Goal: Find specific page/section: Find specific page/section

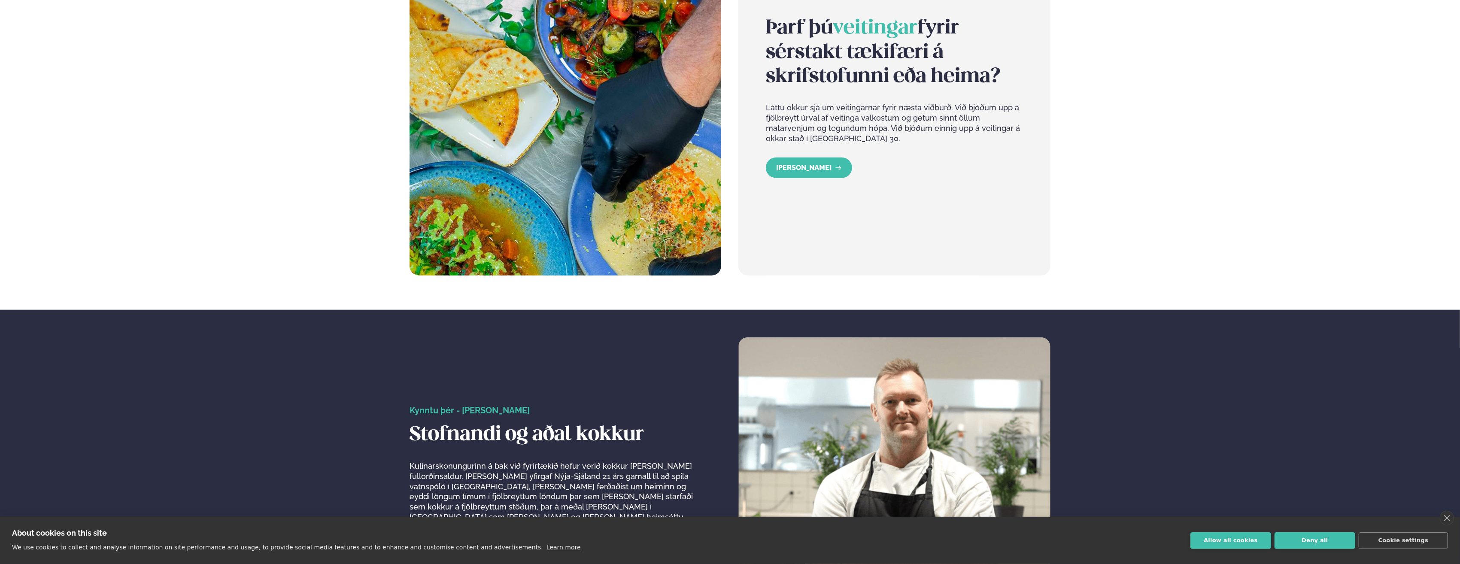
scroll to position [1545, 0]
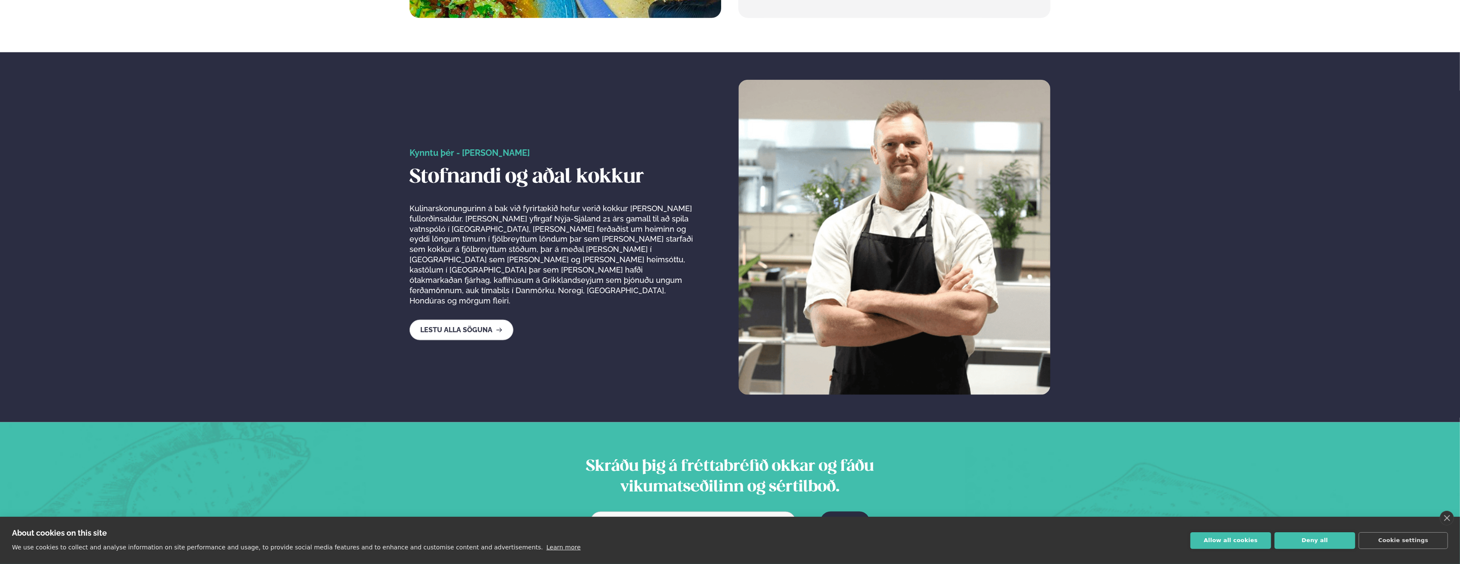
click at [1222, 536] on button "Allow all cookies" at bounding box center [1230, 540] width 81 height 17
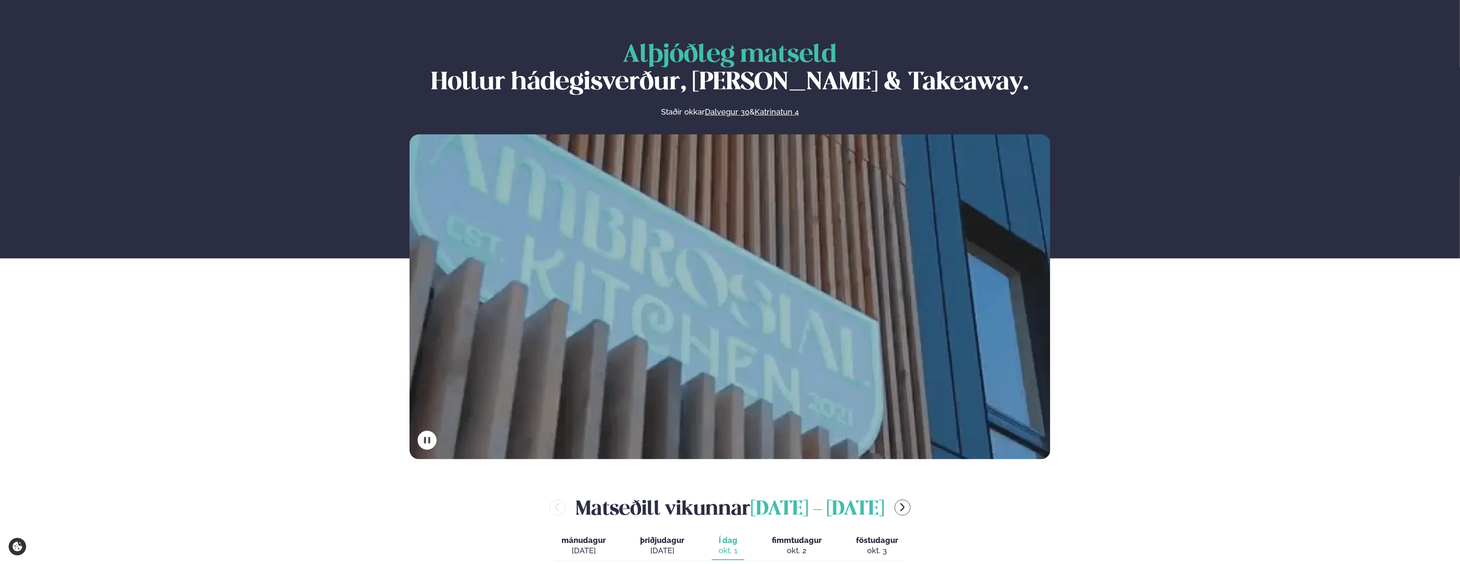
scroll to position [0, 0]
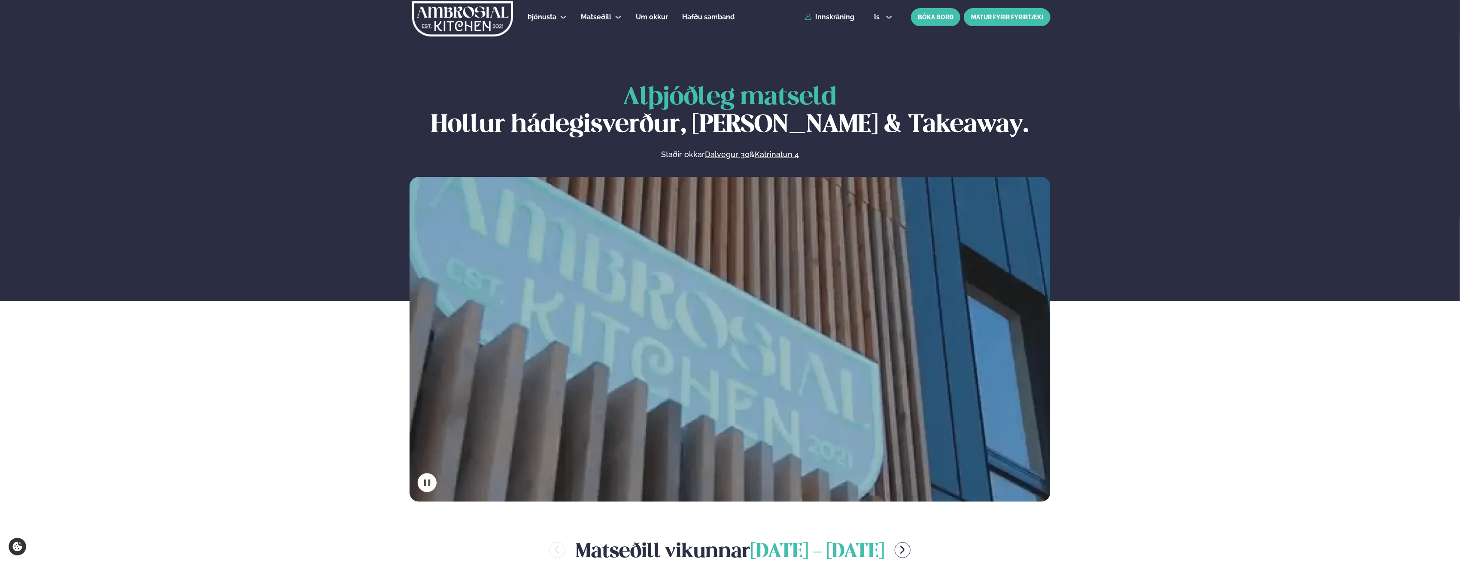
click at [991, 22] on link "MATUR FYRIR FYRIRTÆKI" at bounding box center [1007, 17] width 87 height 18
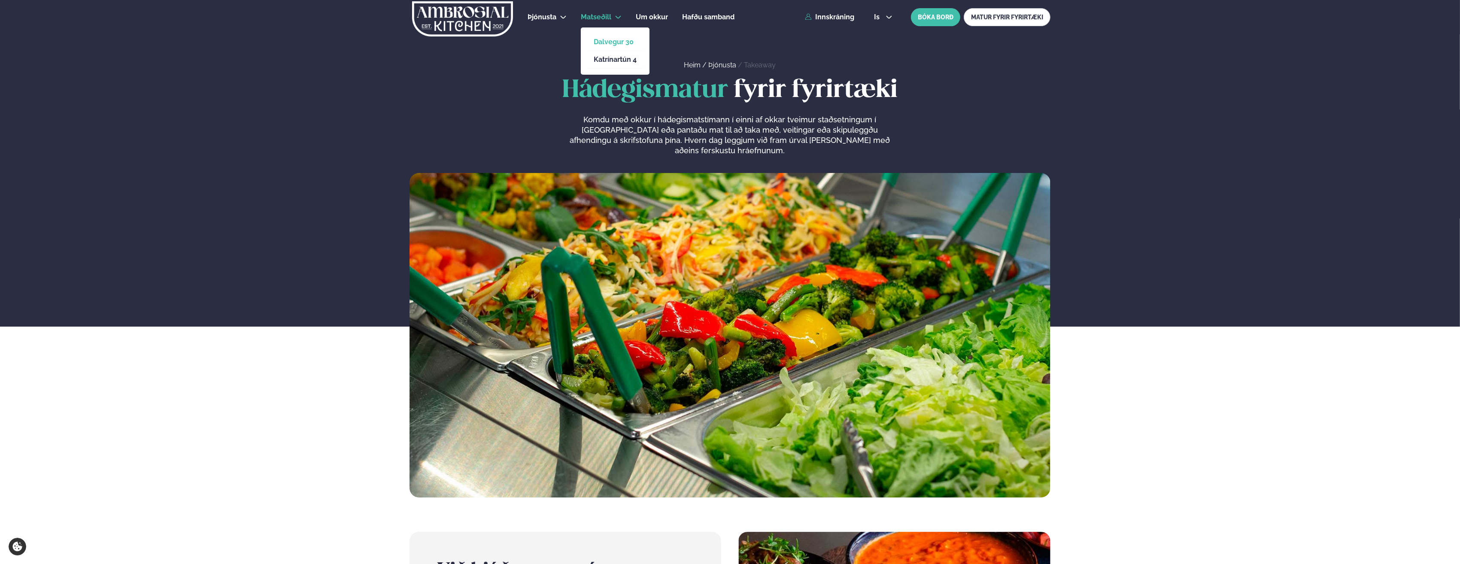
click at [606, 40] on link "Dalvegur 30" at bounding box center [615, 42] width 43 height 7
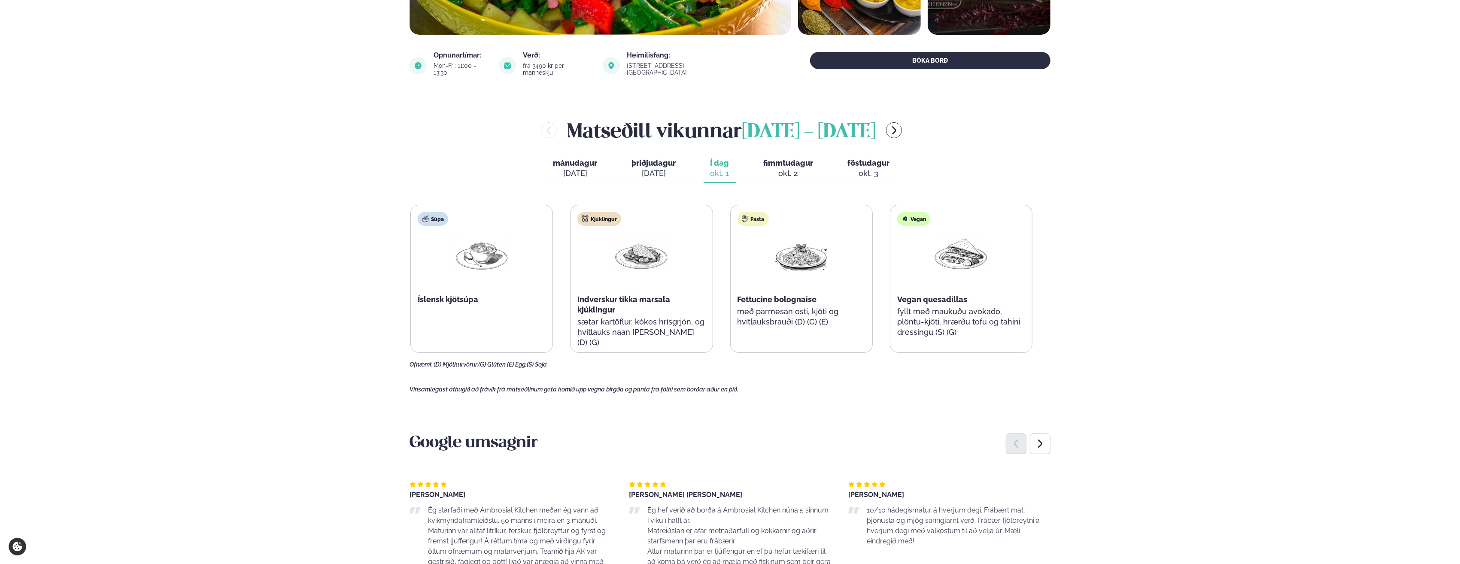
scroll to position [300, 0]
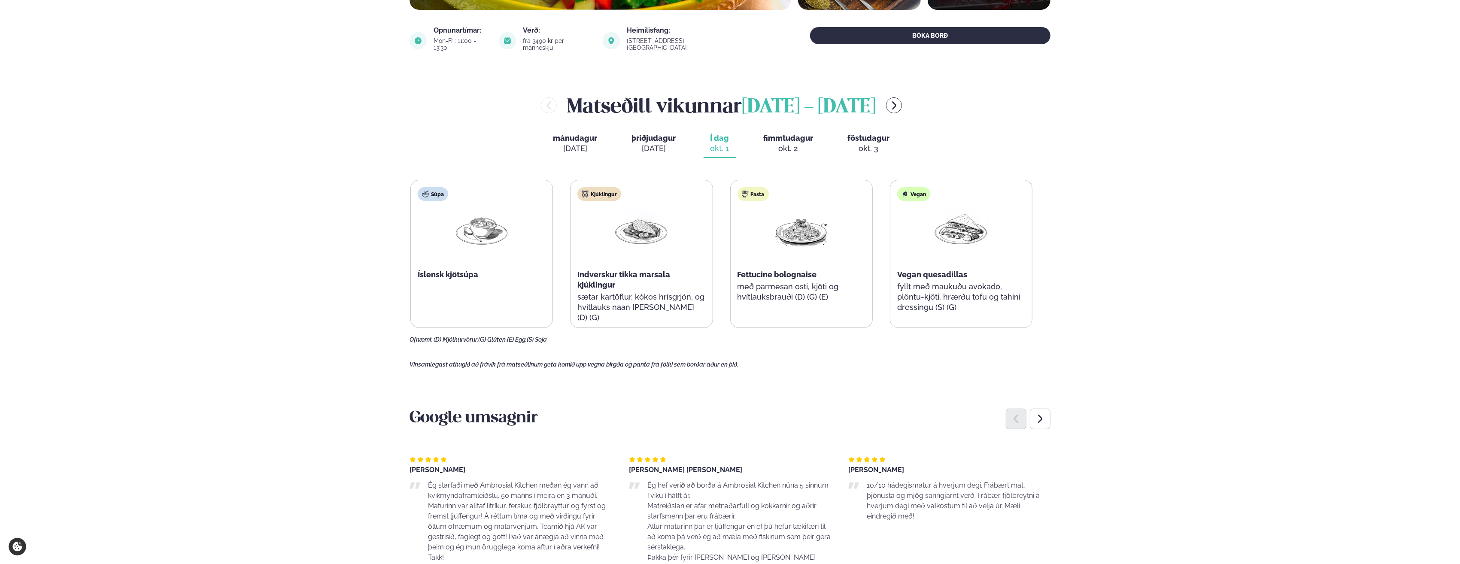
click at [776, 133] on span "fimmtudagur" at bounding box center [789, 137] width 50 height 9
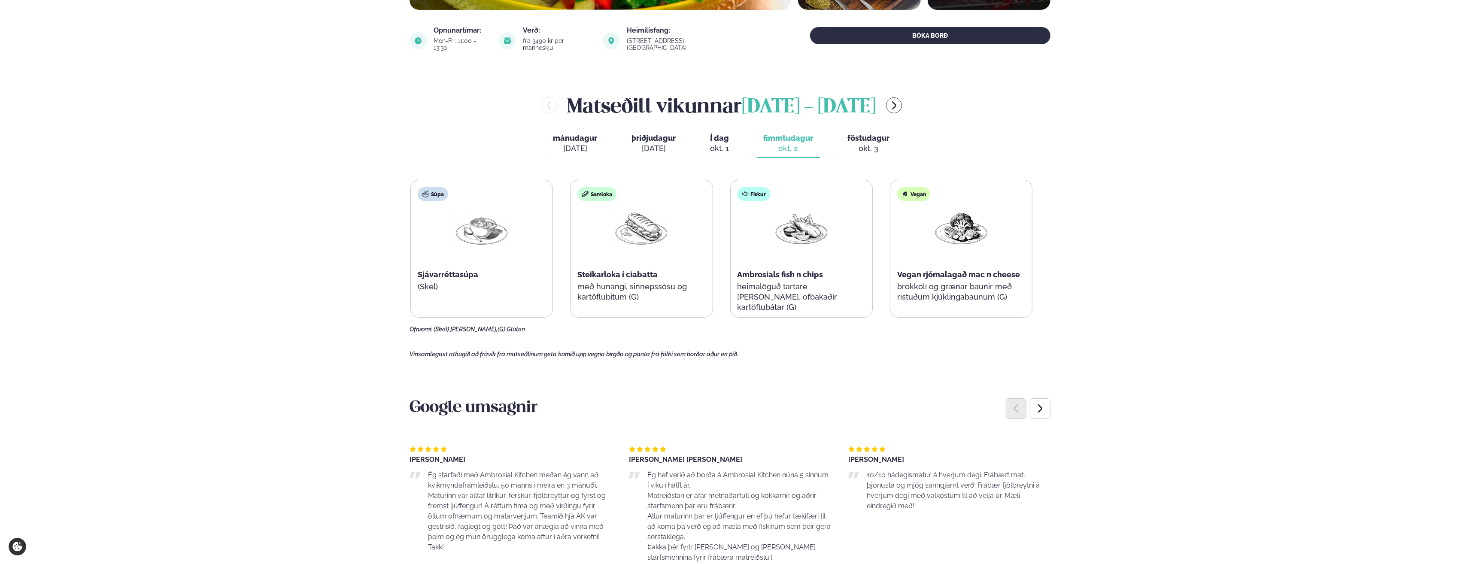
click at [722, 135] on span "Í dag" at bounding box center [719, 138] width 19 height 10
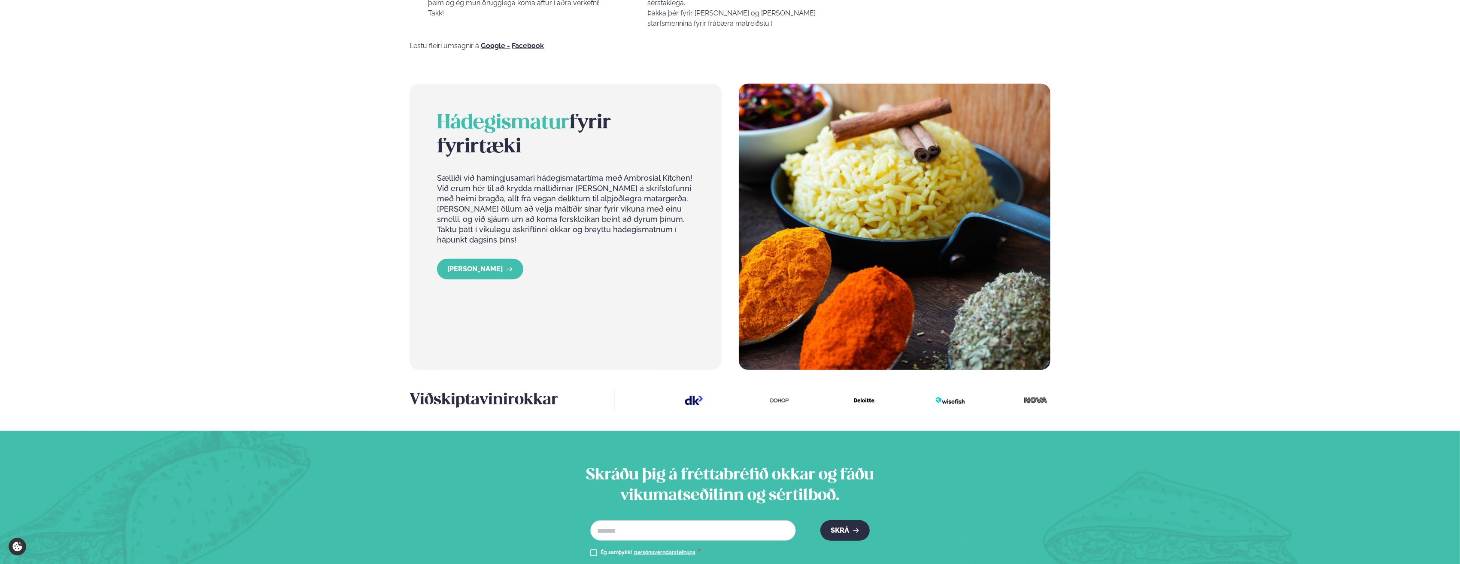
scroll to position [858, 0]
